Goal: Information Seeking & Learning: Find specific fact

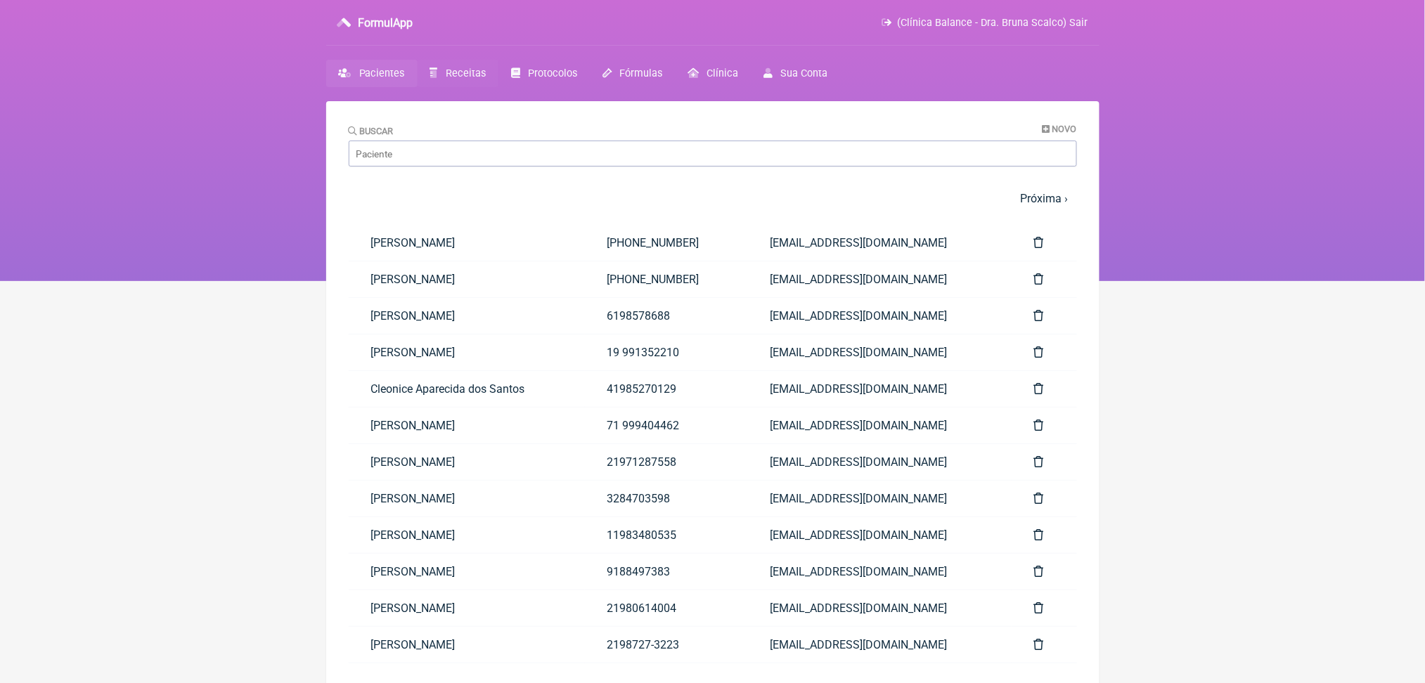
click at [486, 79] on span "Receitas" at bounding box center [466, 73] width 40 height 12
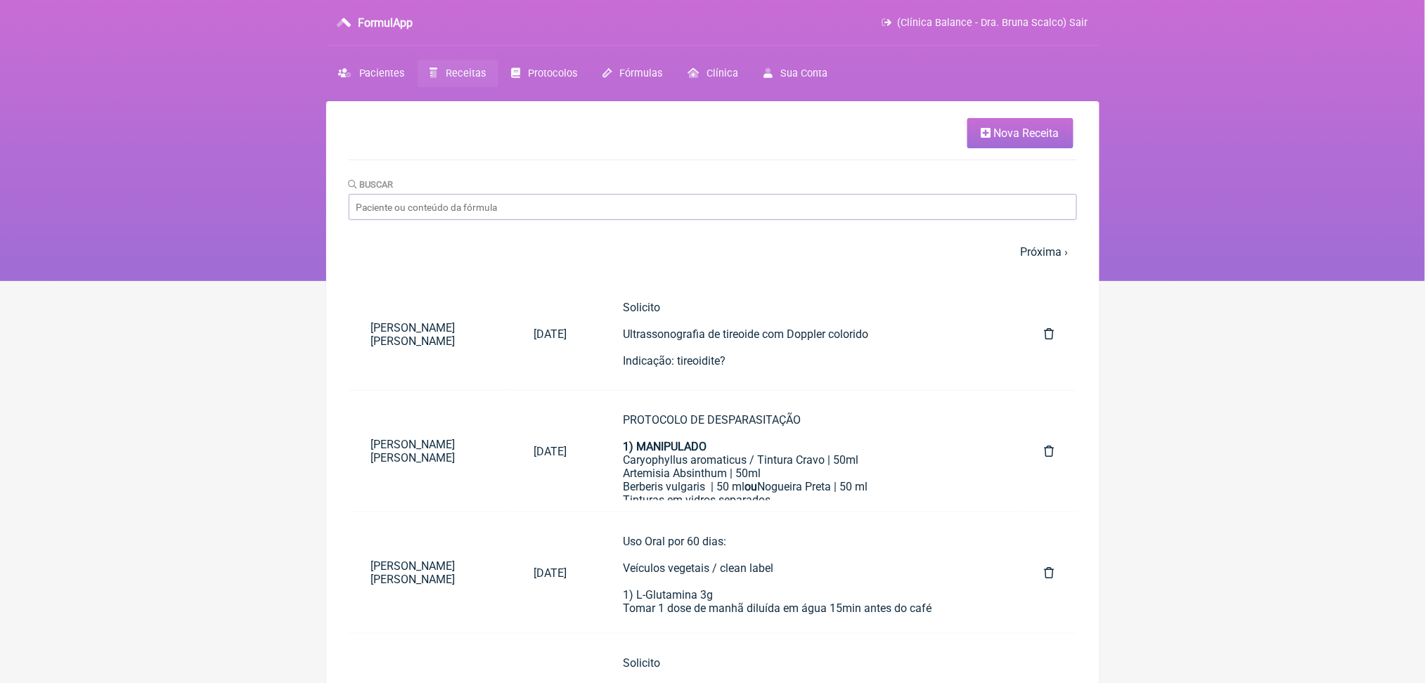
click at [486, 79] on span "Receitas" at bounding box center [466, 73] width 40 height 12
click at [507, 220] on input "Buscar" at bounding box center [713, 207] width 728 height 26
type input "[PERSON_NAME]"
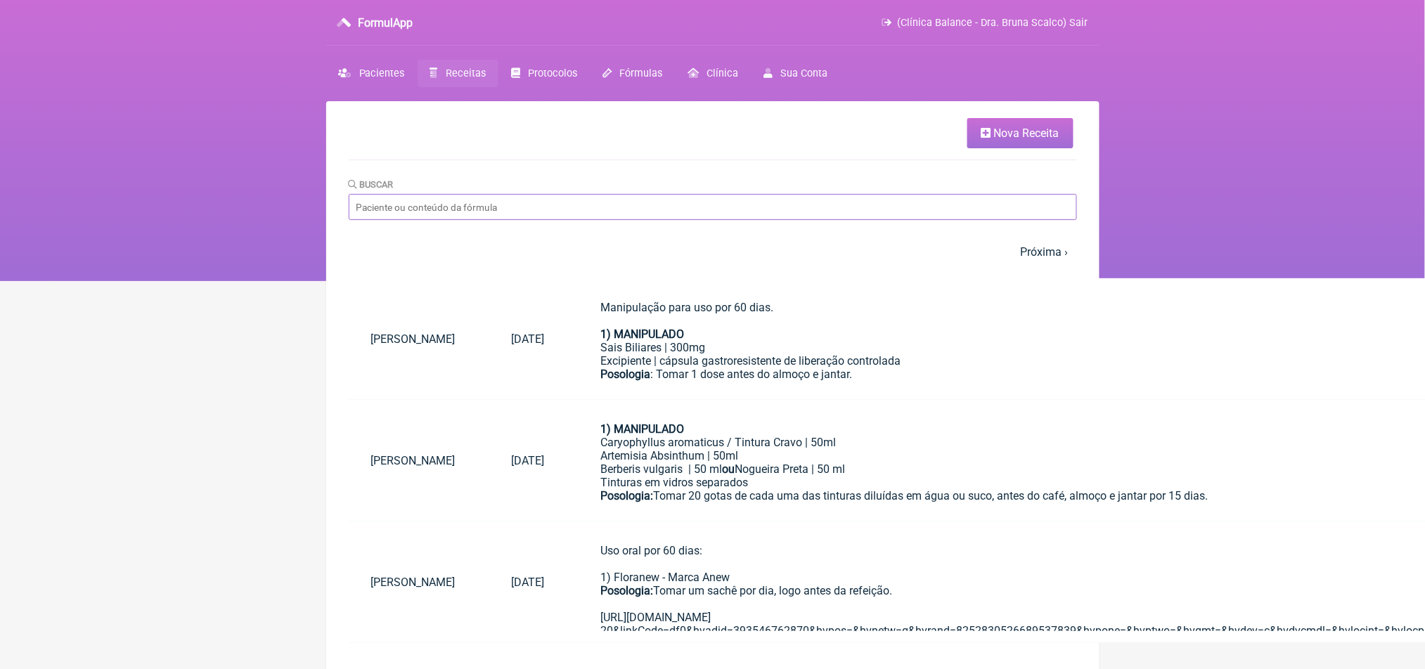
click at [556, 220] on input "Buscar" at bounding box center [713, 207] width 728 height 26
click at [90, 281] on html "FormulApp (Clínica Balance - Dra. Bruna Scalco) Sair [GEOGRAPHIC_DATA] Receitas…" at bounding box center [712, 140] width 1425 height 281
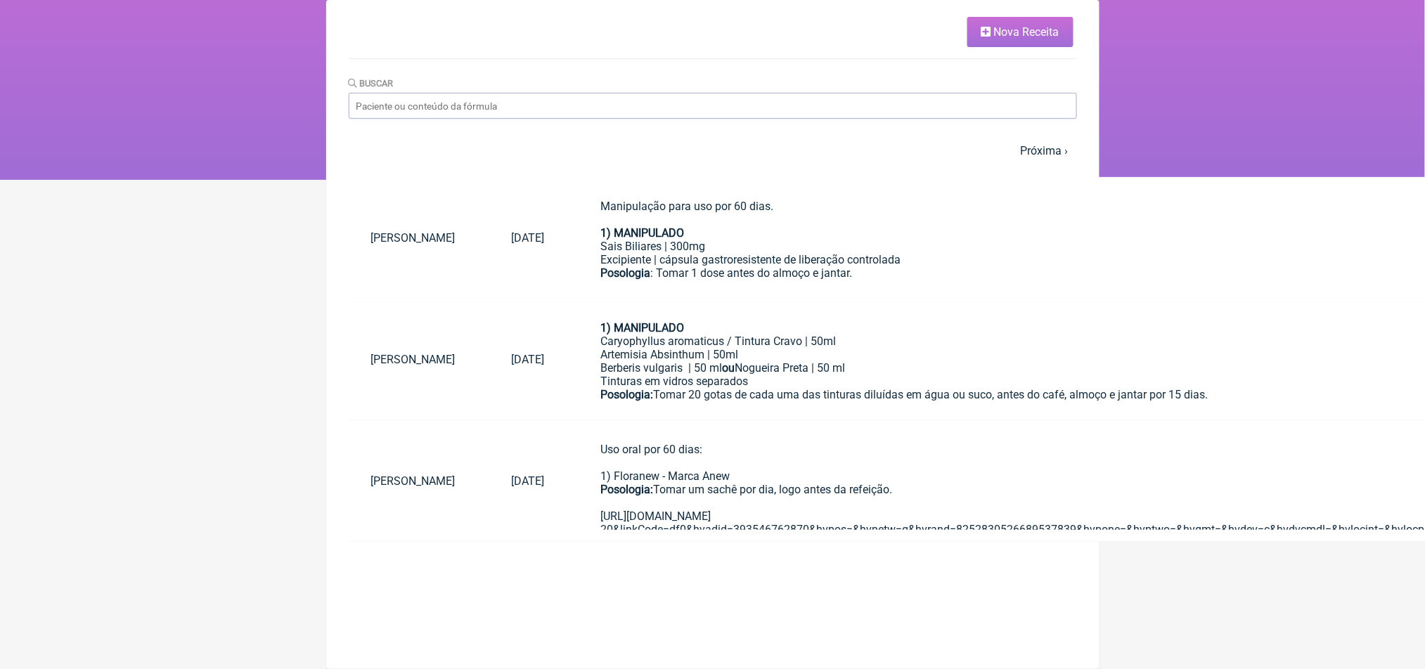
scroll to position [115, 0]
click at [750, 266] on div "Excipiente | cápsula gastroresistente de liberação controlada" at bounding box center [1058, 259] width 915 height 13
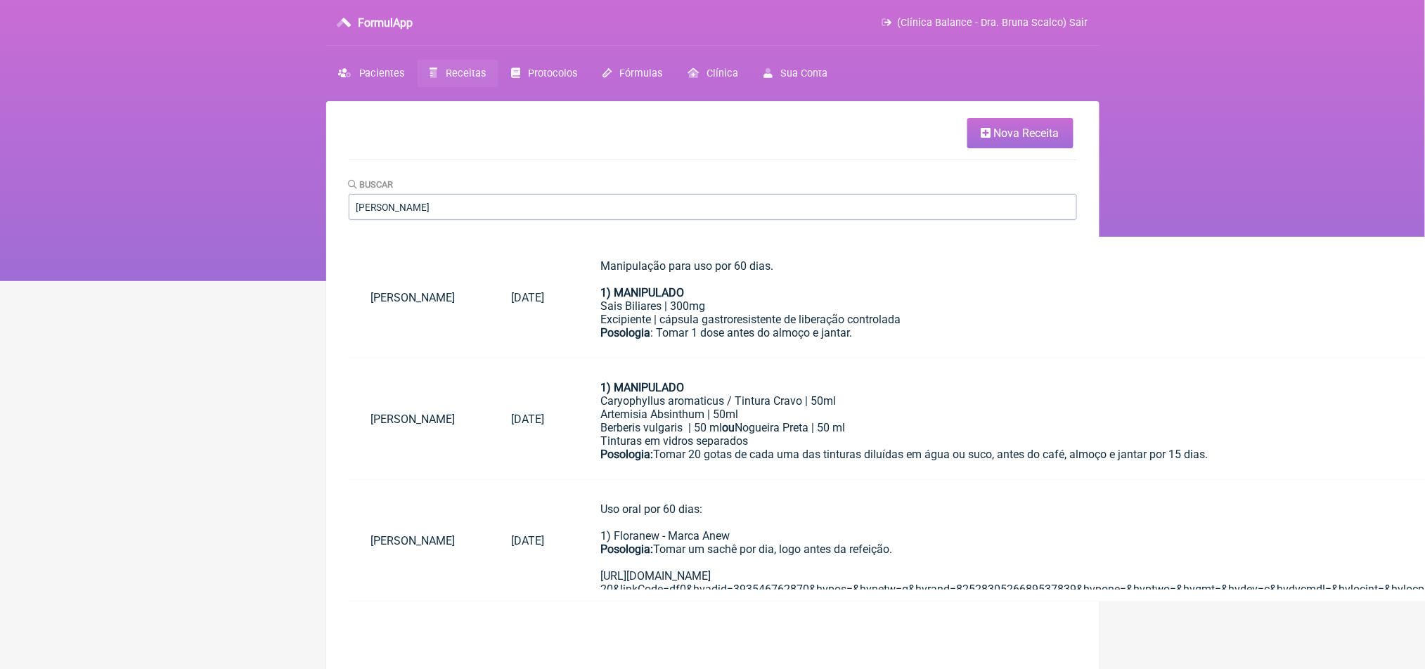
click at [260, 281] on html "FormulApp (Clínica Balance - Dra. Bruna Scalco) Sair Pacientes Receitas Protoco…" at bounding box center [712, 140] width 1425 height 281
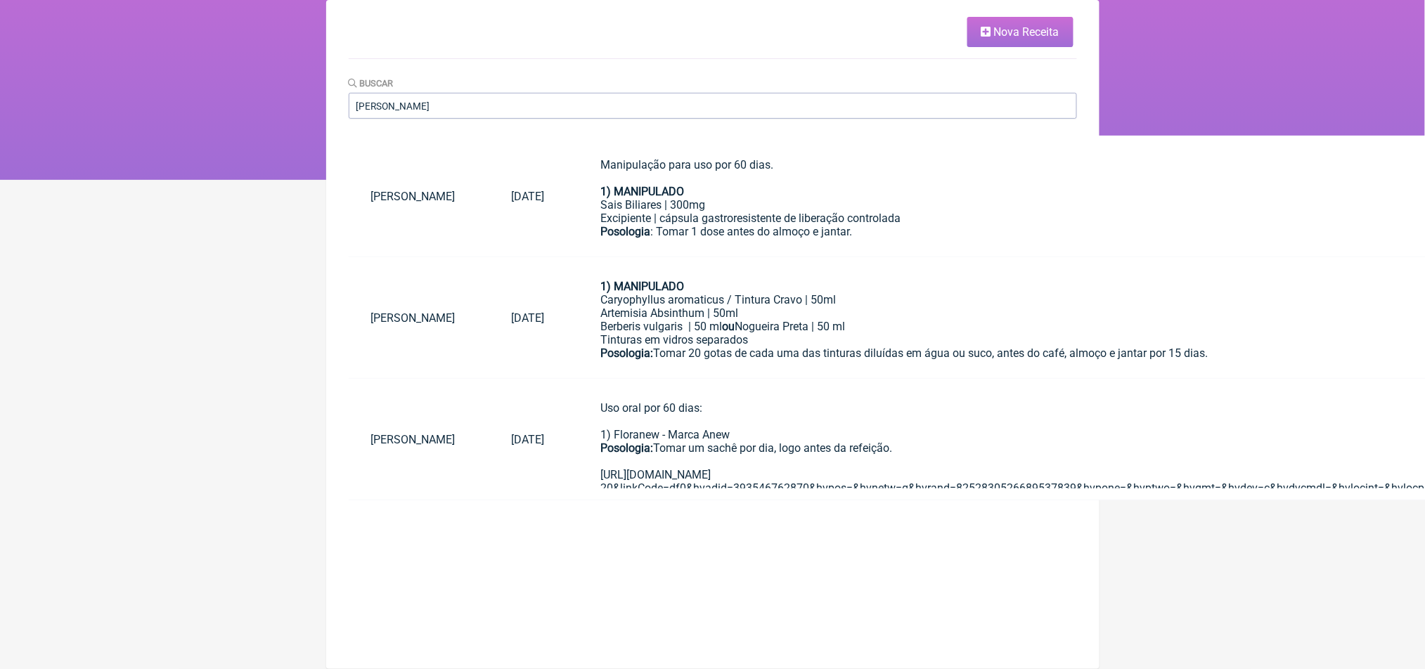
scroll to position [115, 0]
click at [848, 455] on div "Uso oral por 60 dias: 1) Floranew - Marca Anew Posologia: Tomar um sachê por di…" at bounding box center [1058, 528] width 915 height 254
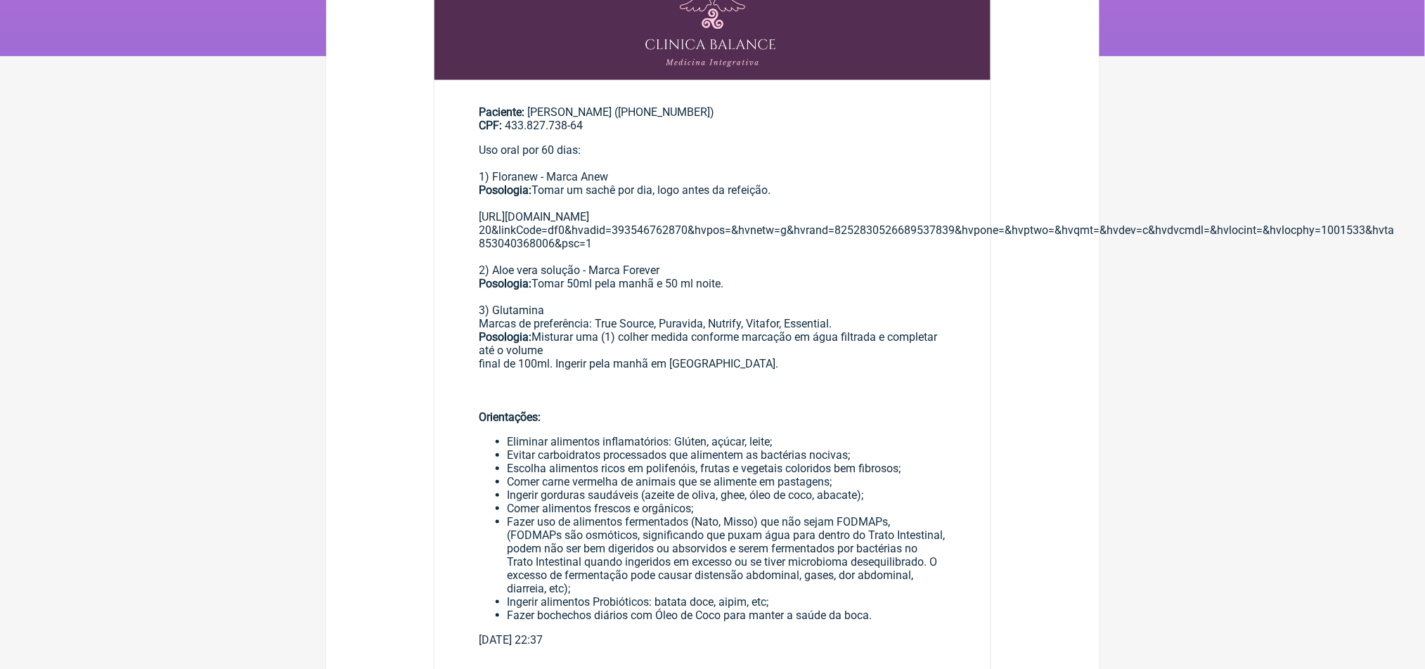
scroll to position [187, 0]
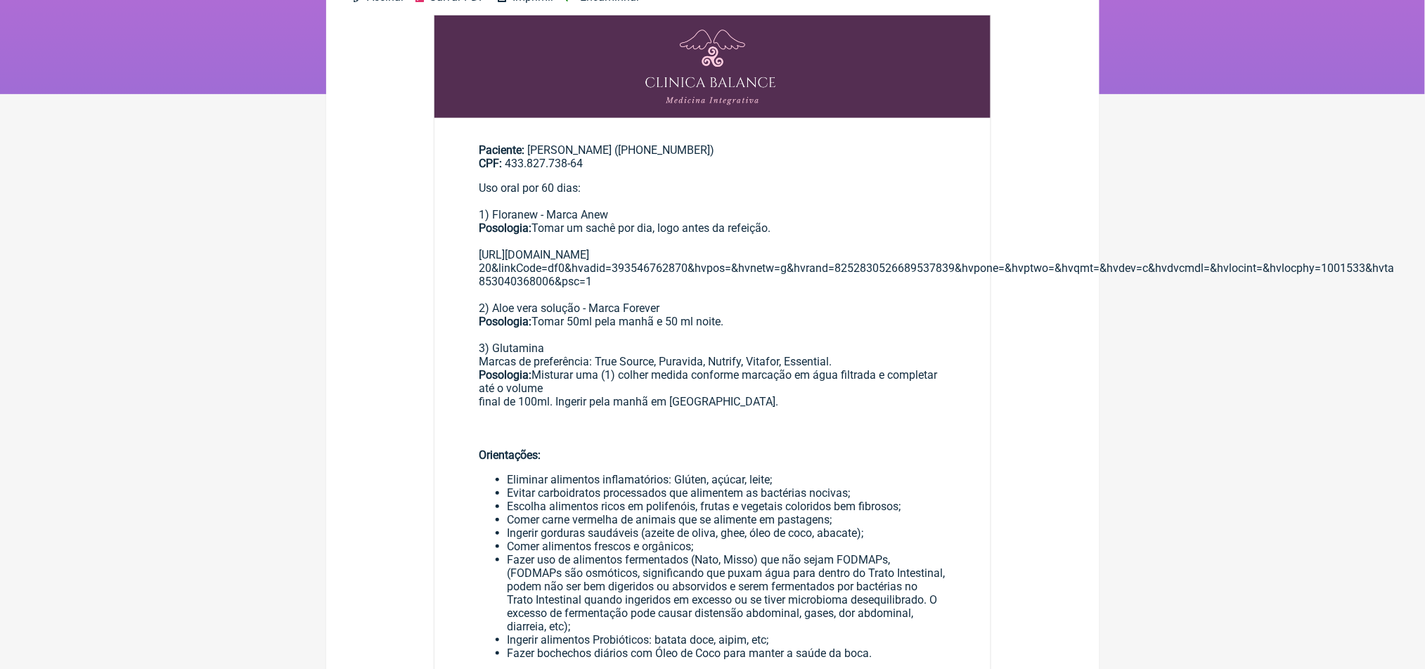
scroll to position [115, 0]
